Goal: Information Seeking & Learning: Learn about a topic

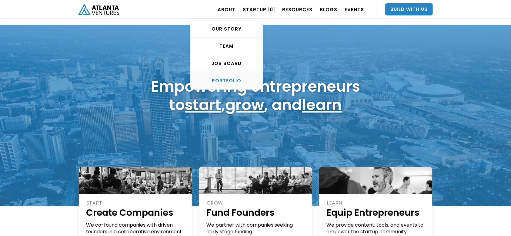
click at [231, 83] on div "PORTFOLIO" at bounding box center [227, 81] width 72 height 6
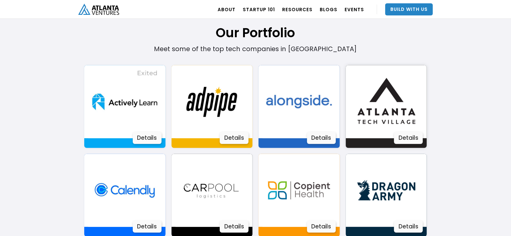
scroll to position [408, 0]
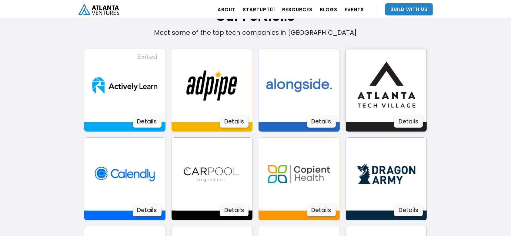
click at [383, 89] on img at bounding box center [386, 85] width 73 height 73
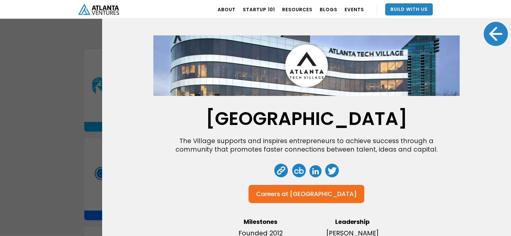
click at [488, 38] on div at bounding box center [496, 34] width 24 height 24
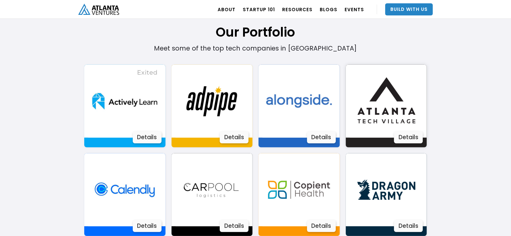
scroll to position [404, 0]
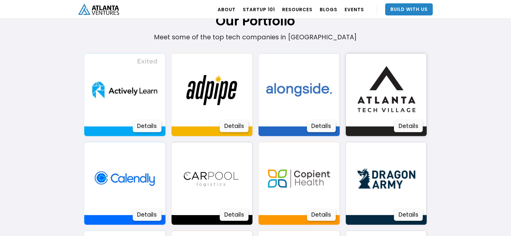
click at [409, 125] on div "Details" at bounding box center [408, 126] width 29 height 12
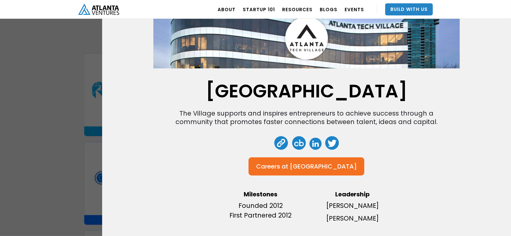
click at [277, 136] on link at bounding box center [281, 143] width 14 height 14
